Goal: Check status: Check status

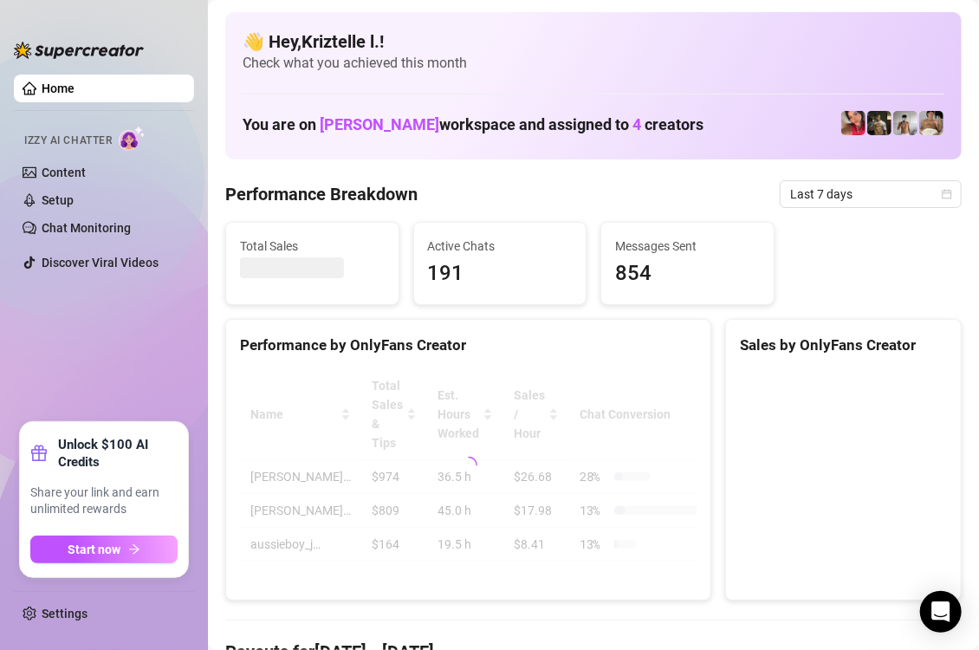
click at [557, 196] on div "Performance Breakdown Last 7 days" at bounding box center [593, 194] width 736 height 28
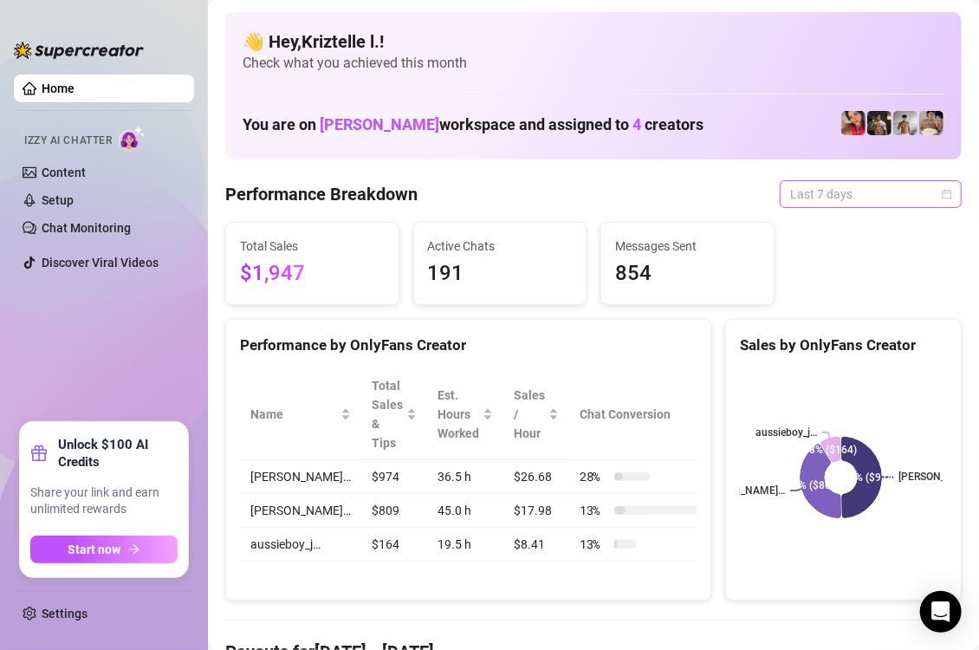
click at [831, 193] on span "Last 7 days" at bounding box center [870, 194] width 161 height 26
click at [834, 191] on span "Last 7 days" at bounding box center [870, 194] width 161 height 26
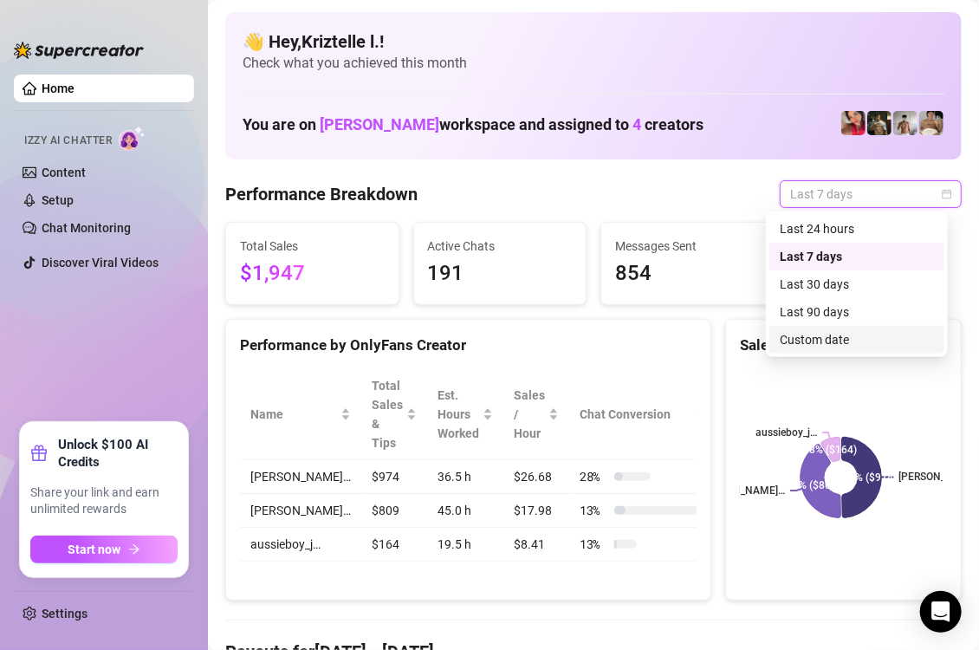
click at [812, 343] on div "Custom date" at bounding box center [857, 339] width 154 height 19
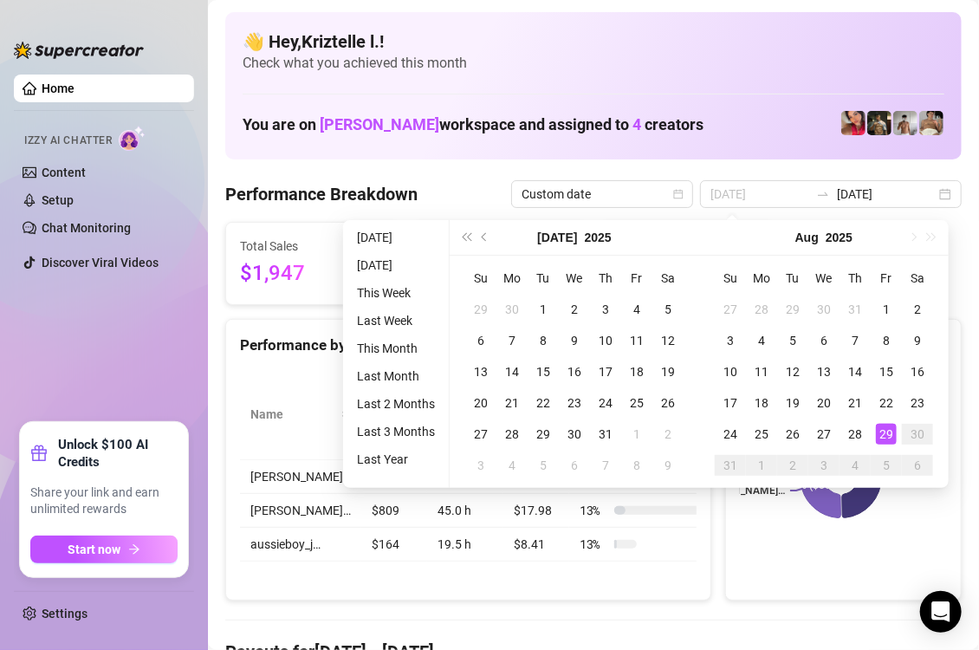
type input "[DATE]"
click at [890, 436] on div "29" at bounding box center [886, 434] width 21 height 21
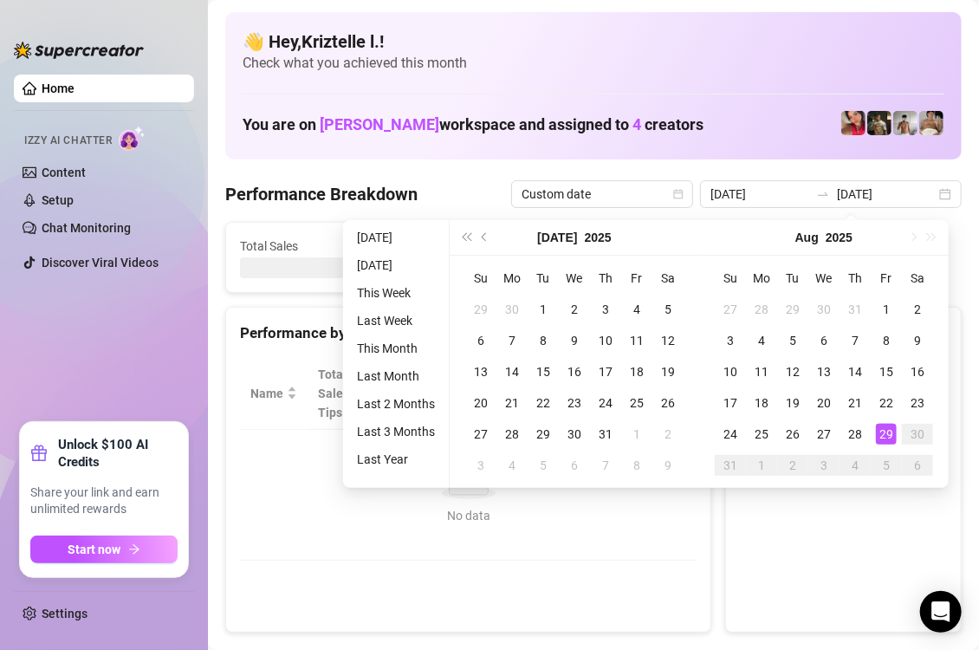
type input "[DATE]"
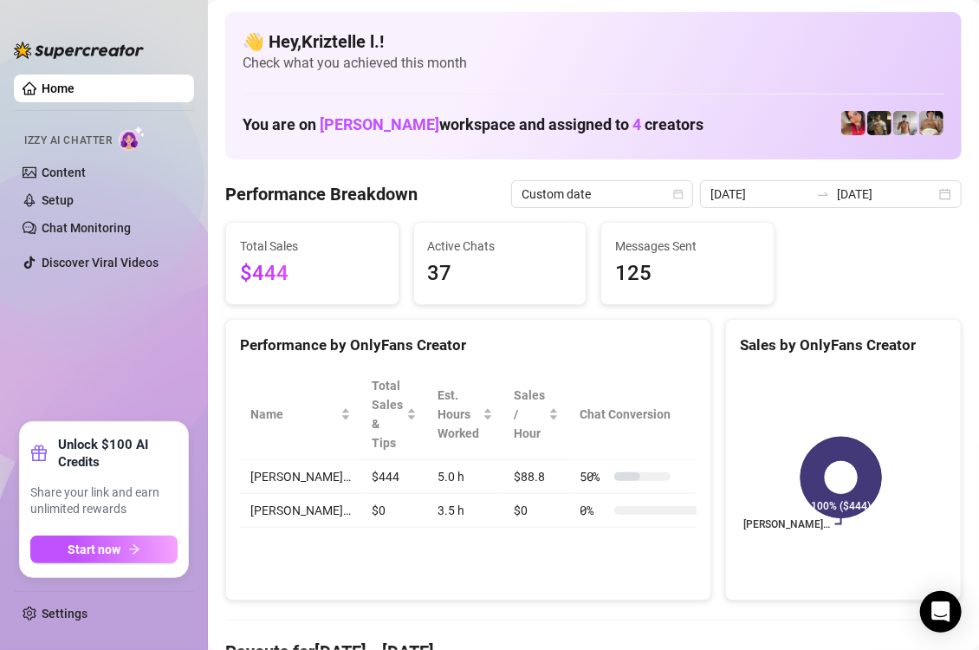
click at [858, 249] on div "Total Sales $444 Active Chats 37 Messages Sent 125" at bounding box center [593, 263] width 750 height 83
